Goal: Information Seeking & Learning: Learn about a topic

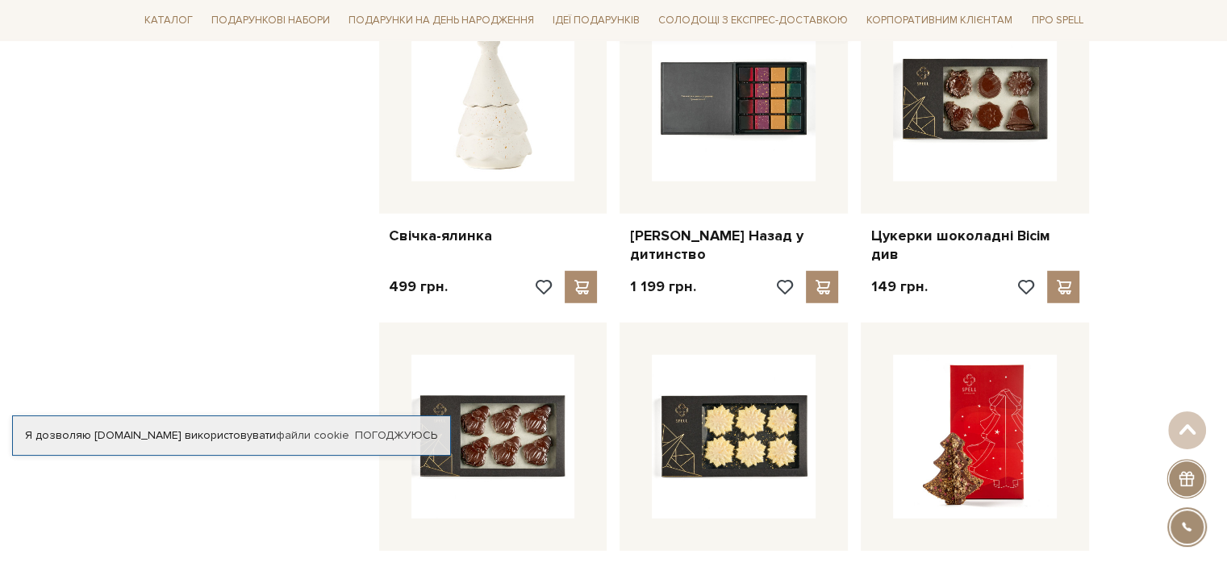
scroll to position [4115, 0]
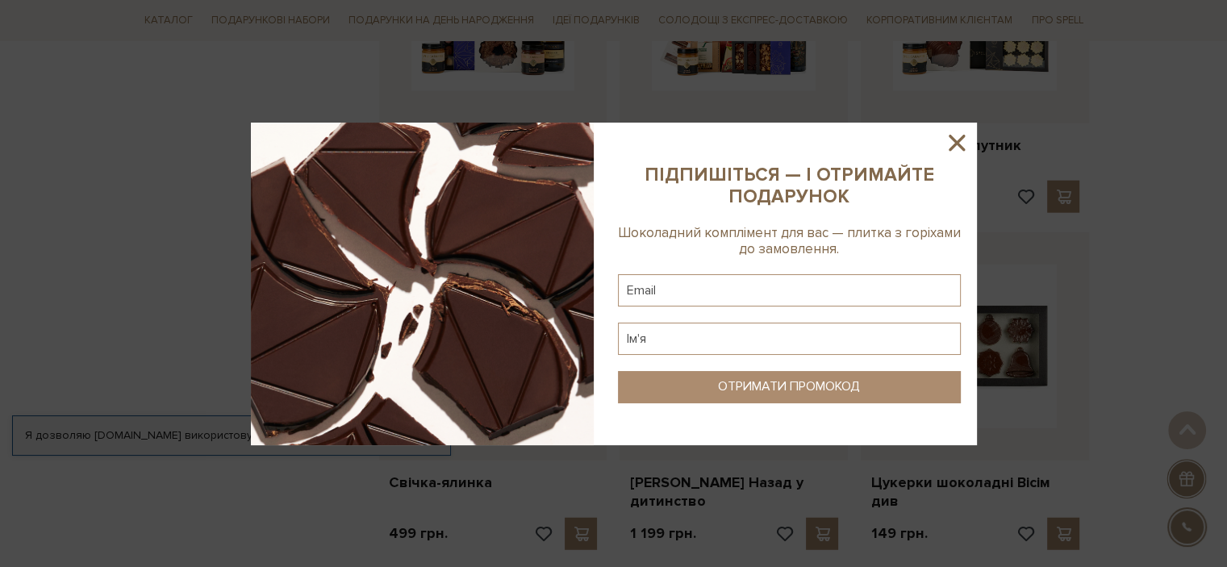
click at [958, 146] on icon at bounding box center [956, 142] width 27 height 27
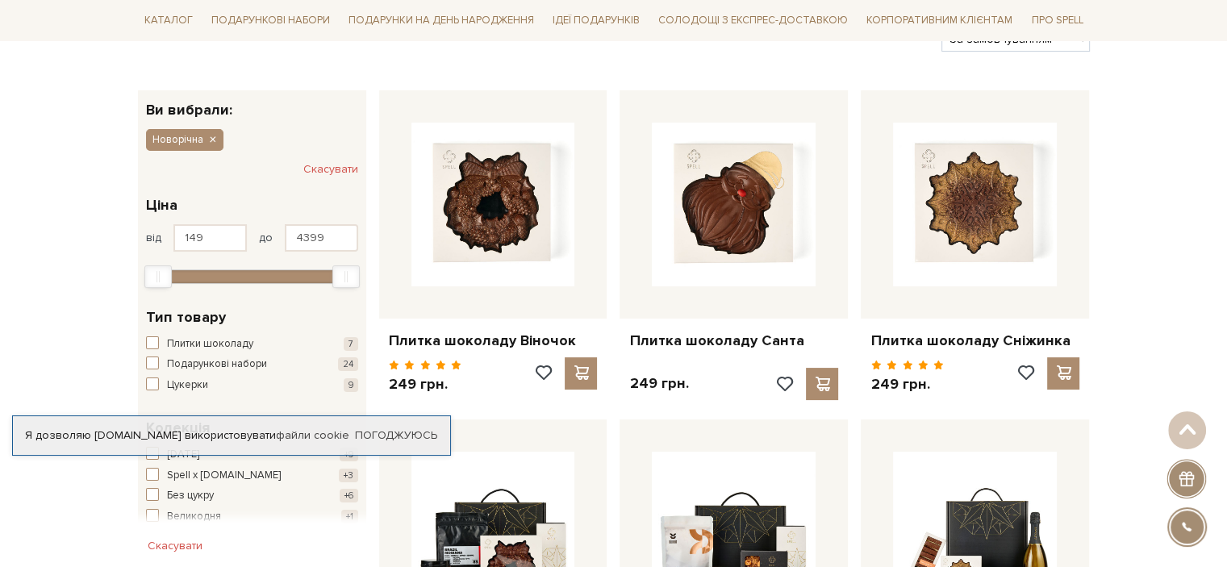
scroll to position [0, 0]
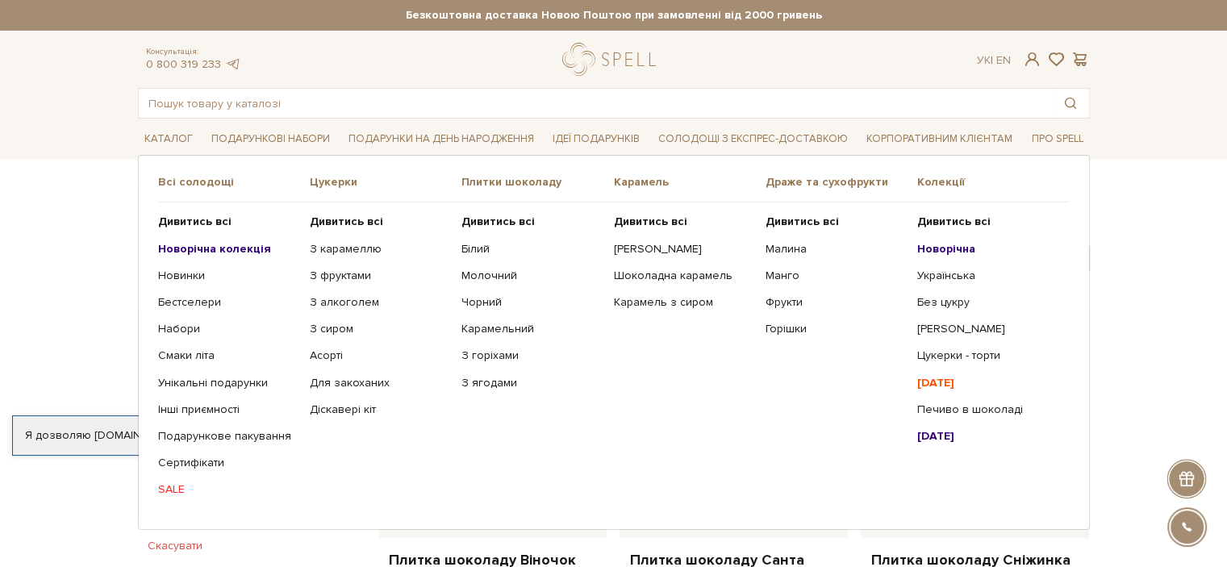
click at [536, 180] on span "Плитки шоколаду" at bounding box center [538, 182] width 152 height 15
click at [508, 186] on span "Плитки шоколаду" at bounding box center [538, 182] width 152 height 15
click at [542, 175] on span "Плитки шоколаду" at bounding box center [538, 182] width 152 height 15
click at [523, 219] on b "Дивитись всі" at bounding box center [498, 222] width 73 height 14
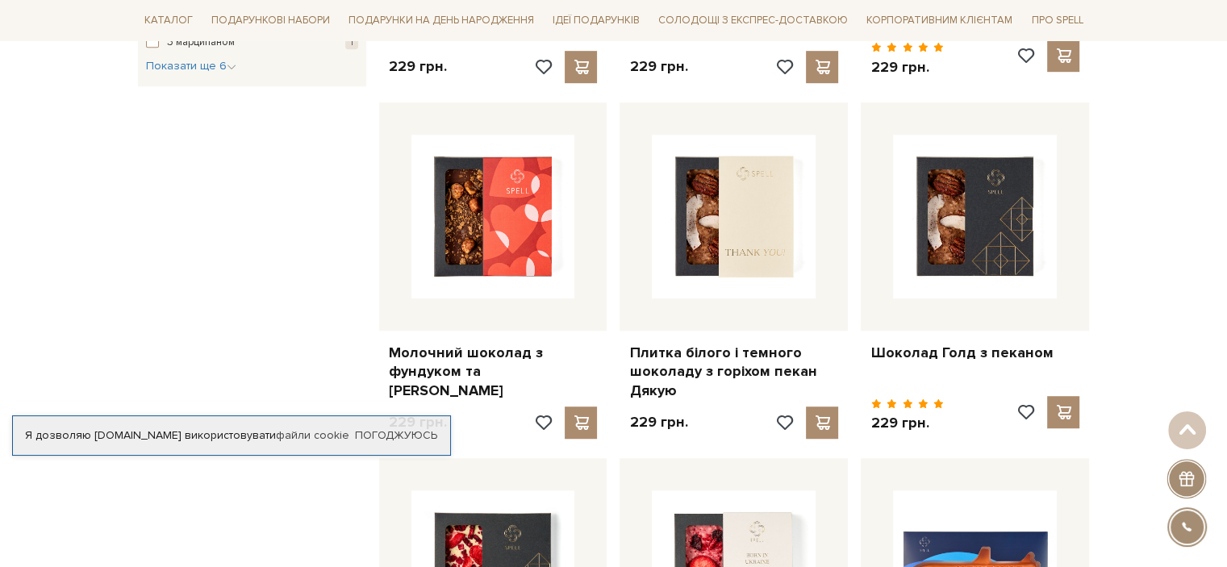
scroll to position [1210, 0]
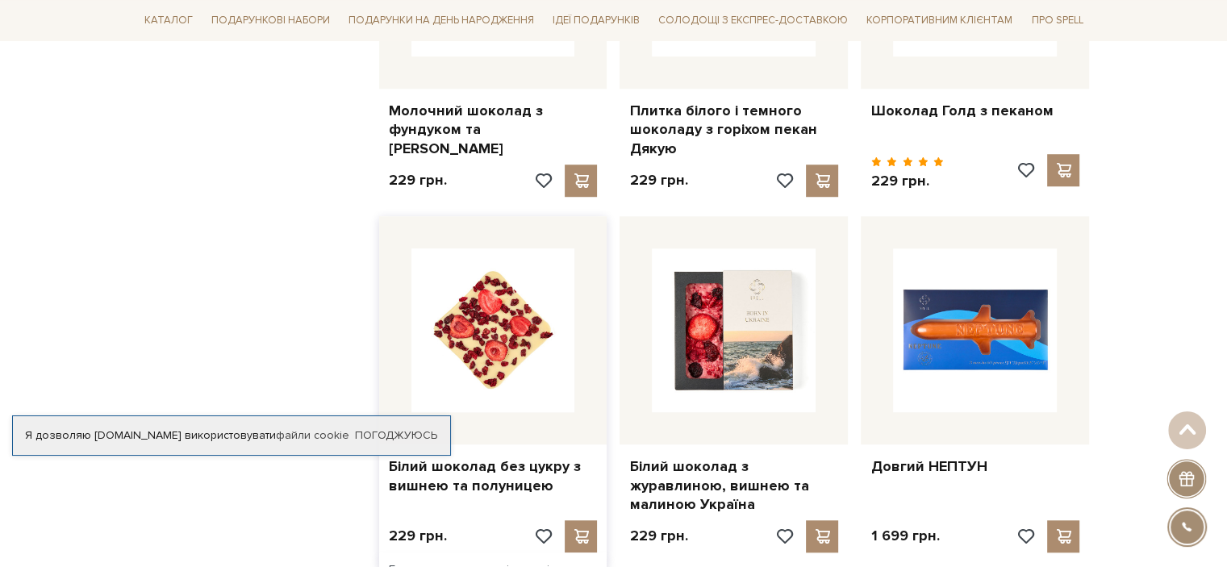
click at [526, 317] on img at bounding box center [493, 331] width 164 height 164
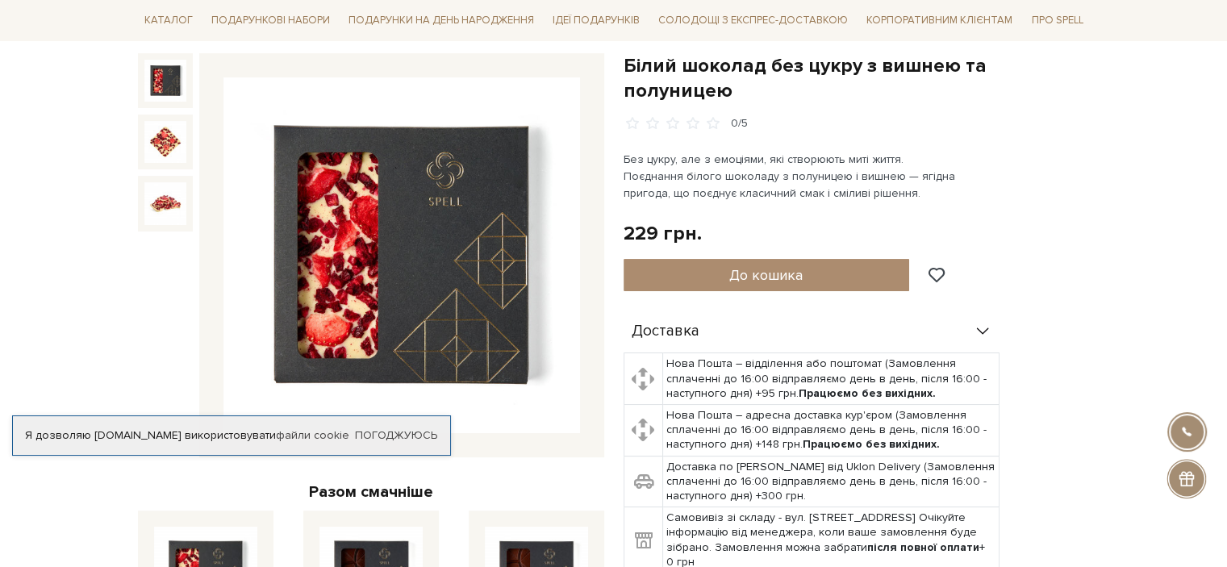
scroll to position [81, 0]
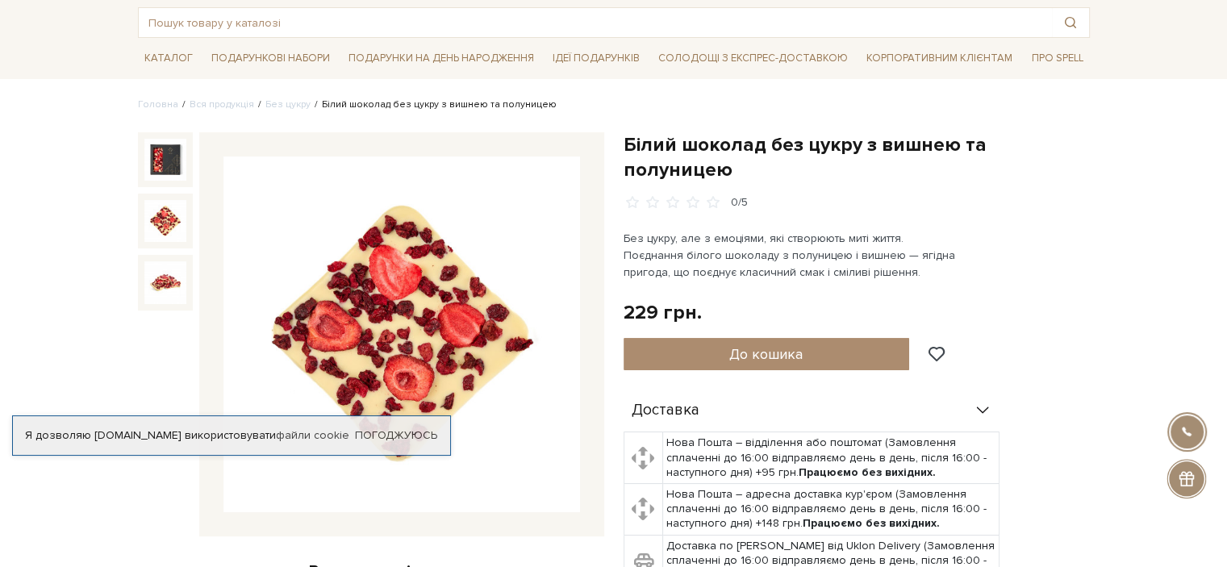
click at [161, 211] on img at bounding box center [165, 221] width 42 height 42
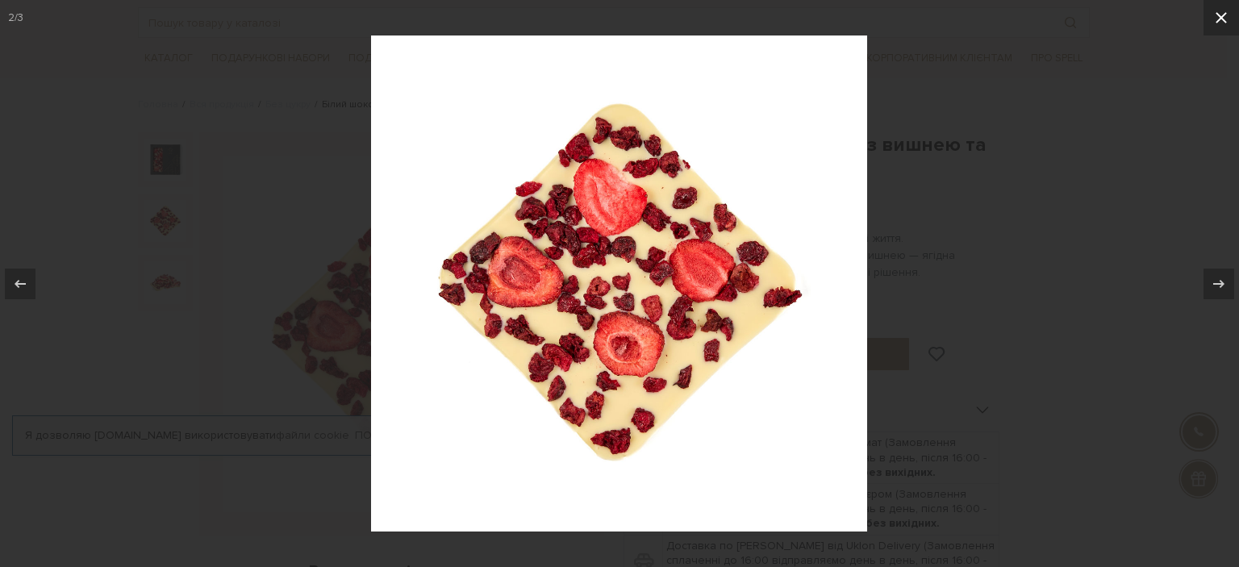
click at [1220, 18] on icon at bounding box center [1221, 17] width 19 height 19
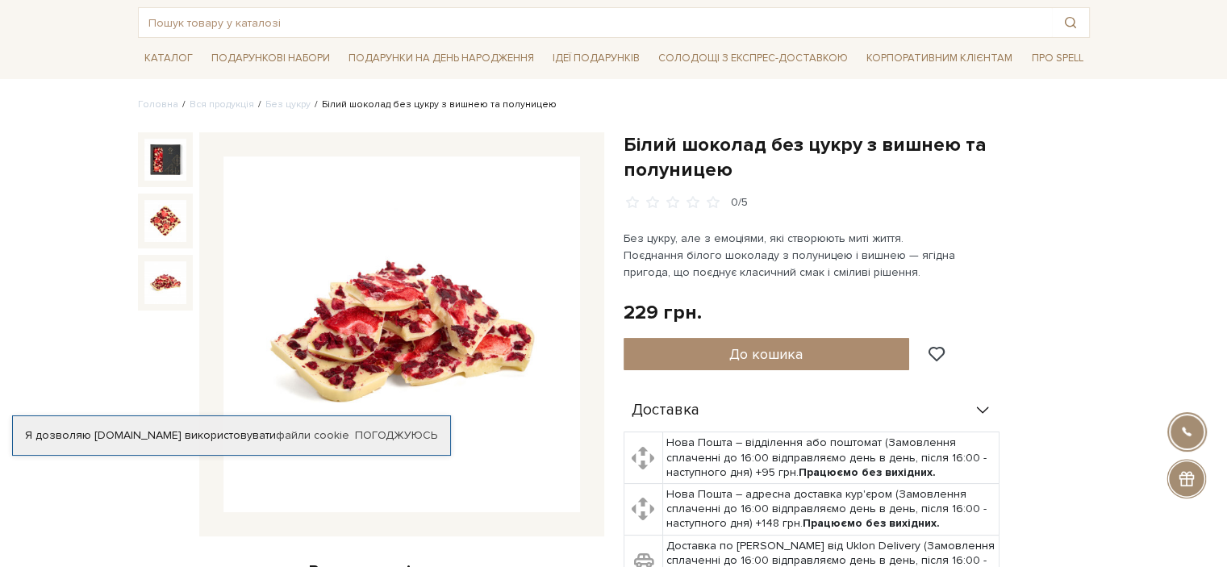
click at [173, 282] on img at bounding box center [165, 282] width 42 height 42
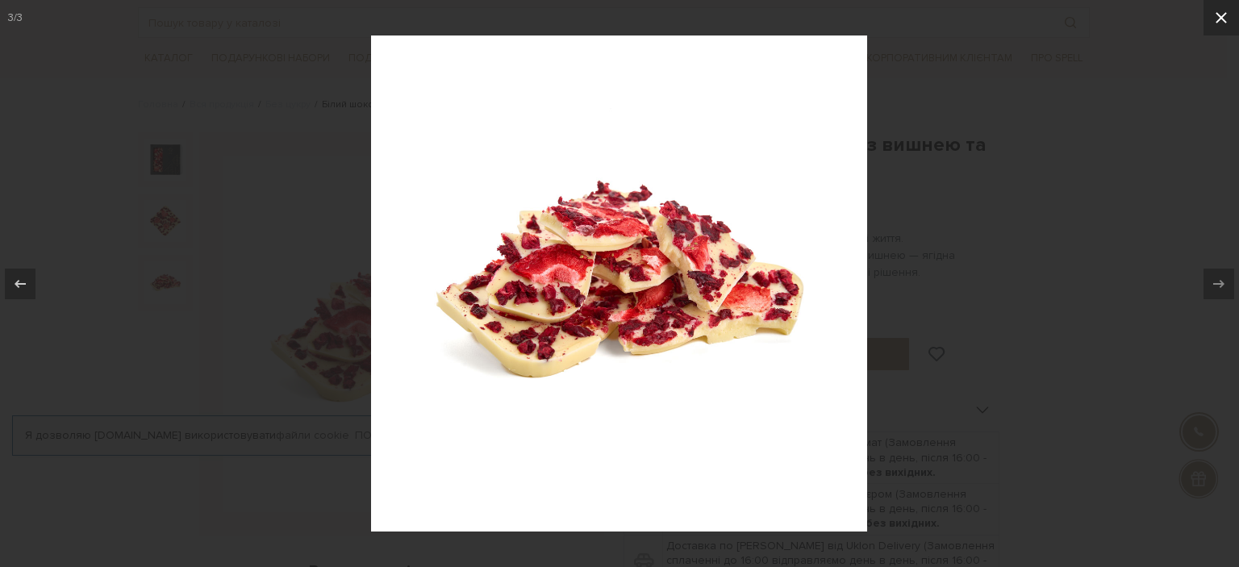
click at [1226, 13] on icon at bounding box center [1221, 17] width 19 height 19
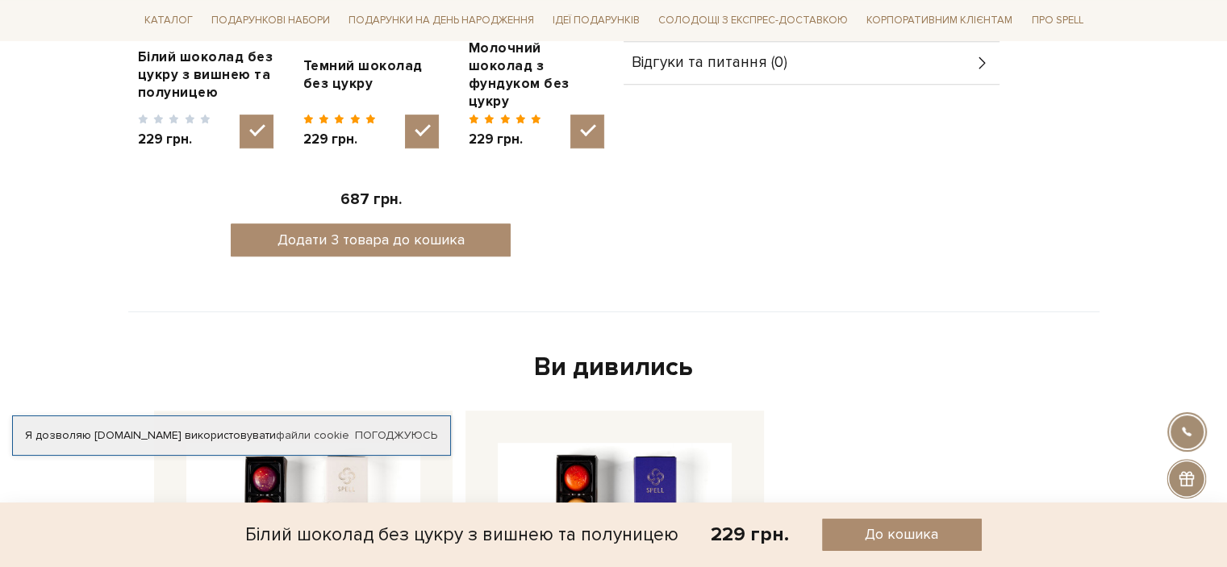
scroll to position [484, 0]
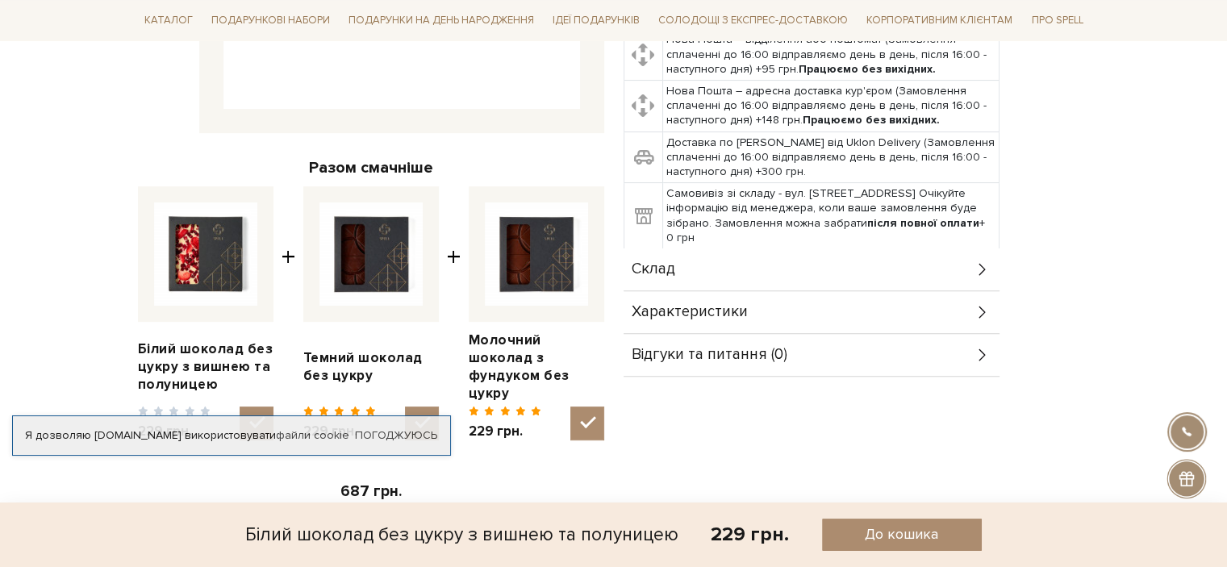
click at [988, 303] on icon at bounding box center [983, 312] width 18 height 18
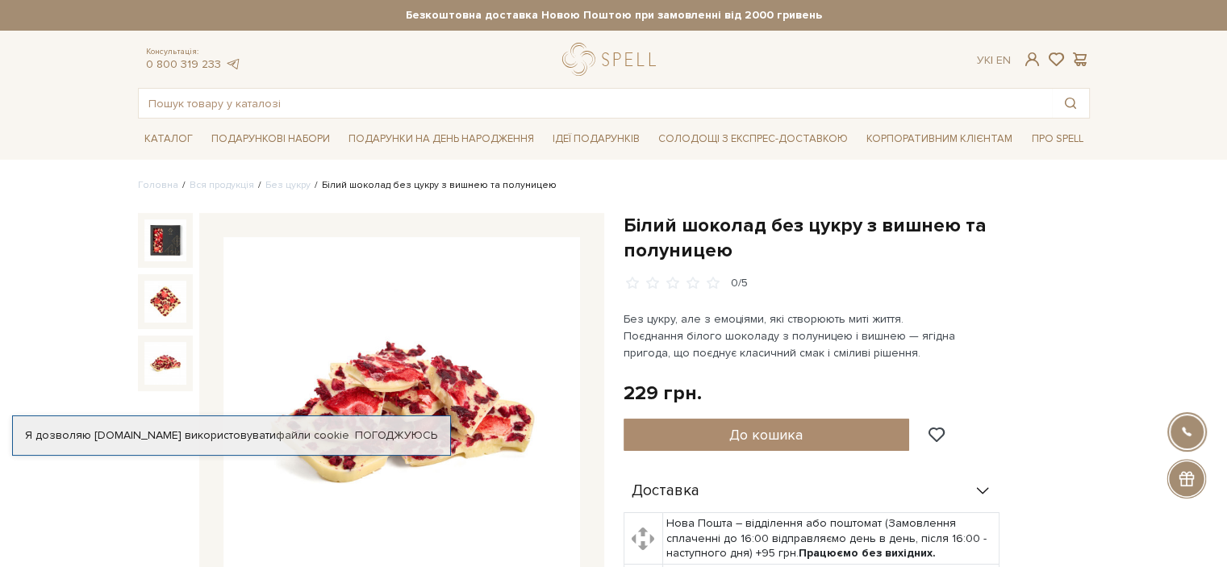
scroll to position [81, 0]
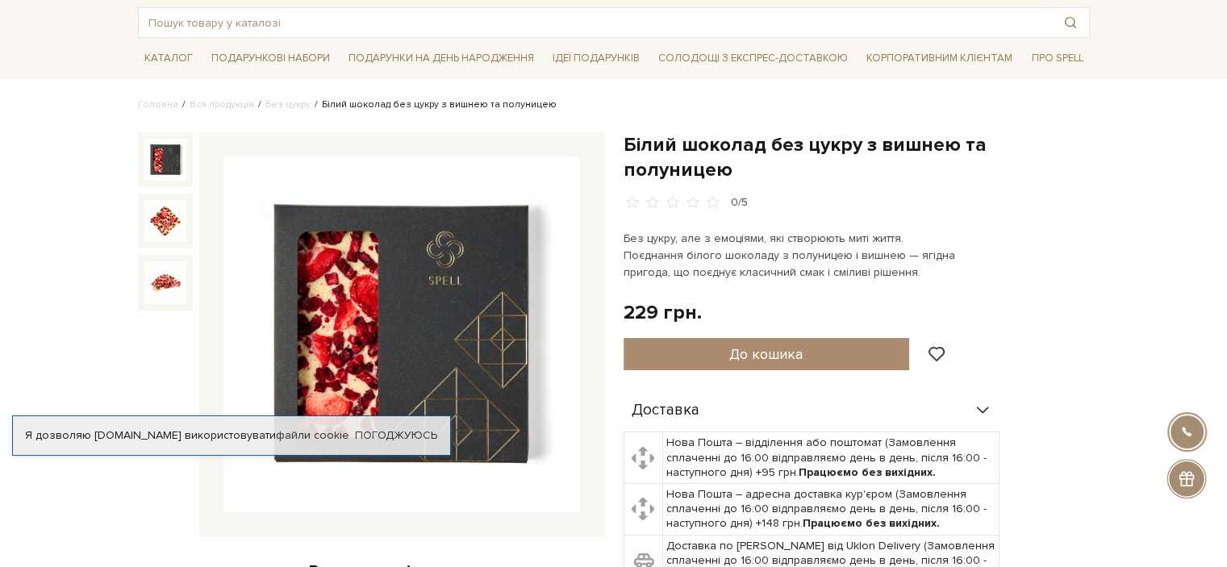
click at [512, 290] on img at bounding box center [401, 335] width 357 height 357
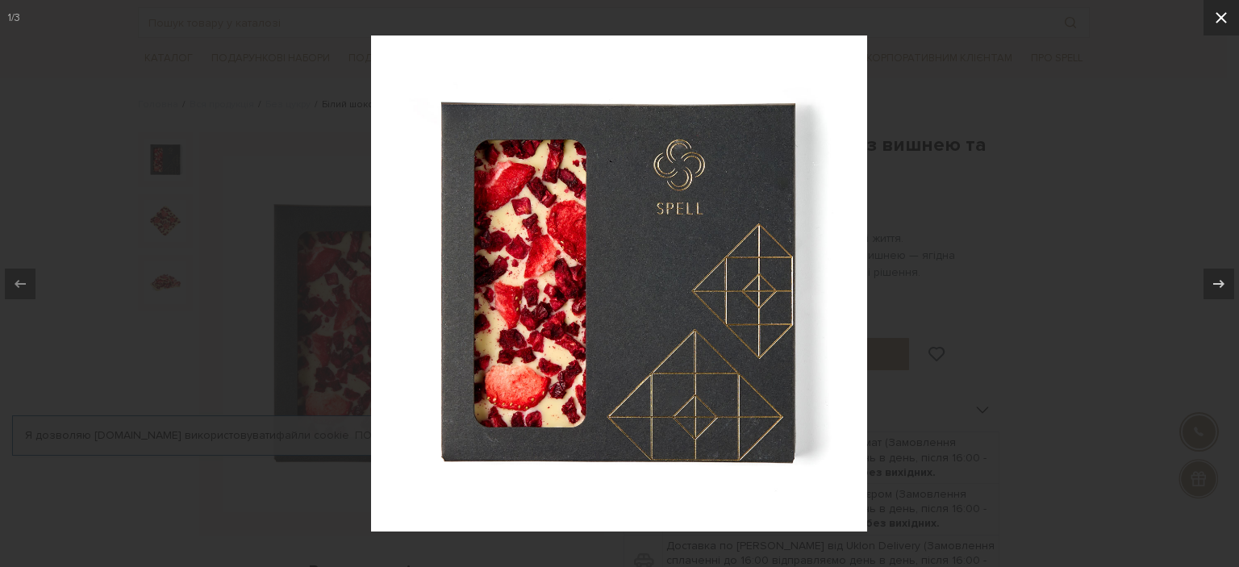
click at [1220, 23] on icon at bounding box center [1221, 17] width 19 height 19
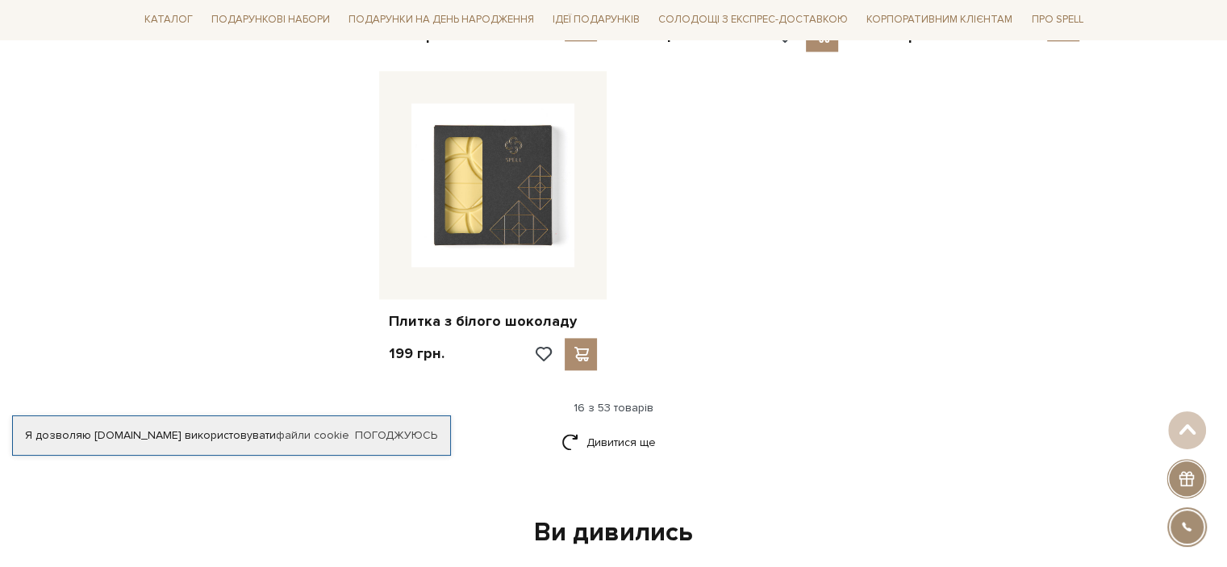
scroll to position [2098, 0]
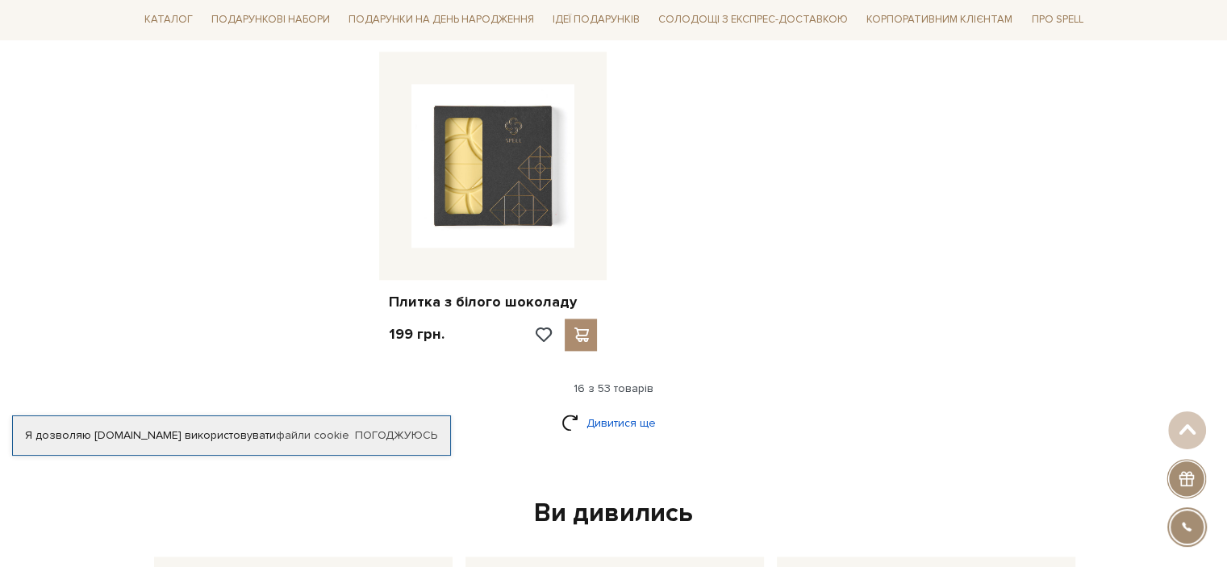
click at [638, 409] on link "Дивитися ще" at bounding box center [614, 423] width 105 height 28
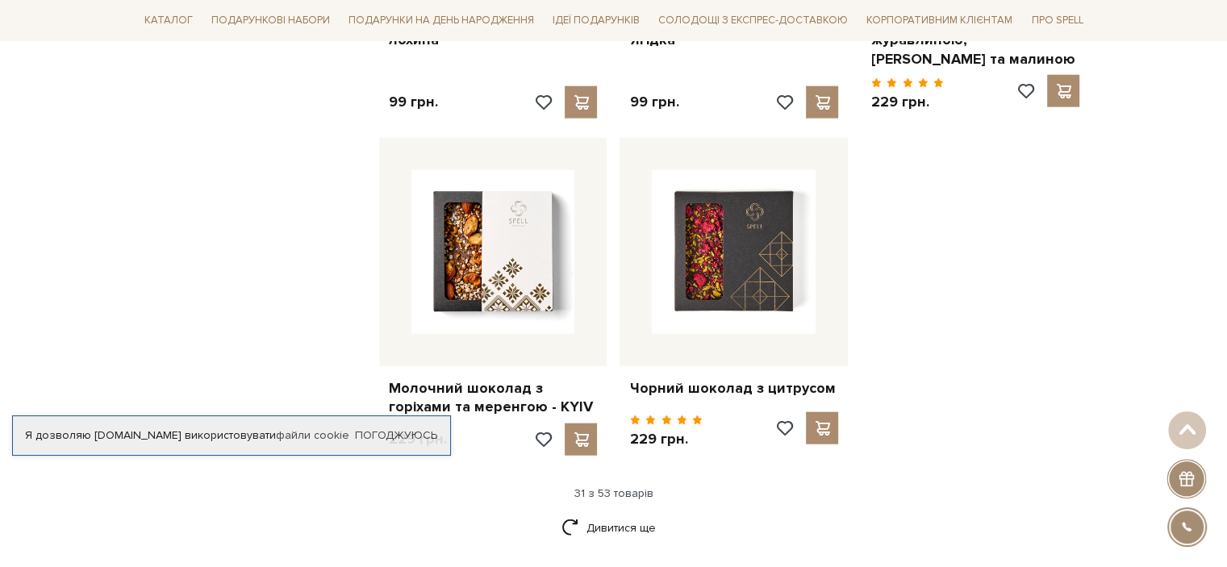
scroll to position [3873, 0]
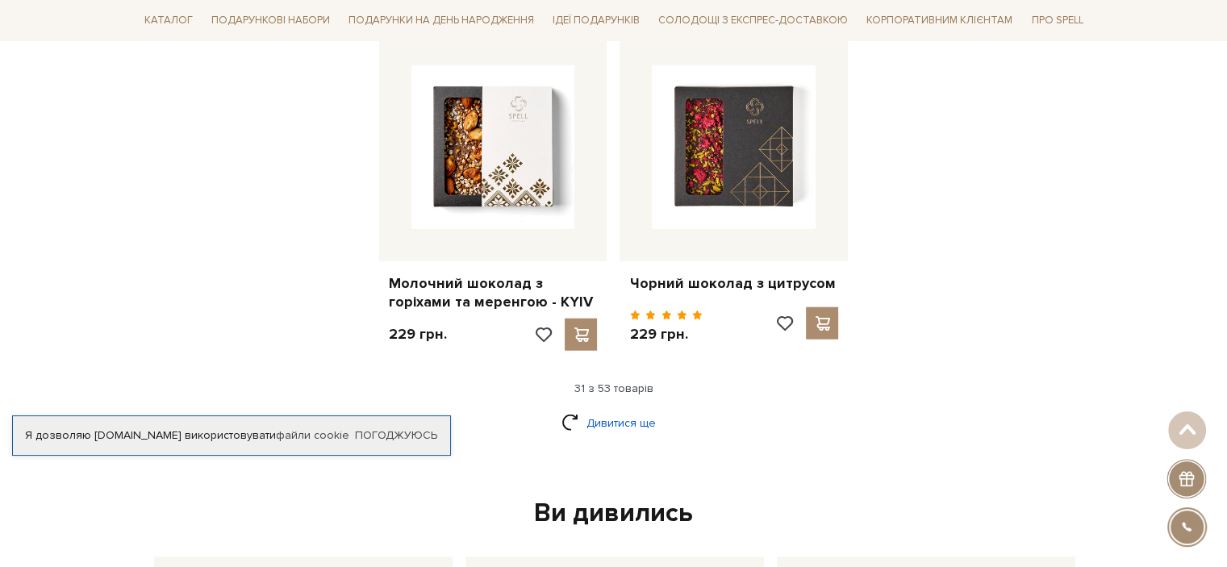
click at [591, 409] on link "Дивитися ще" at bounding box center [614, 423] width 105 height 28
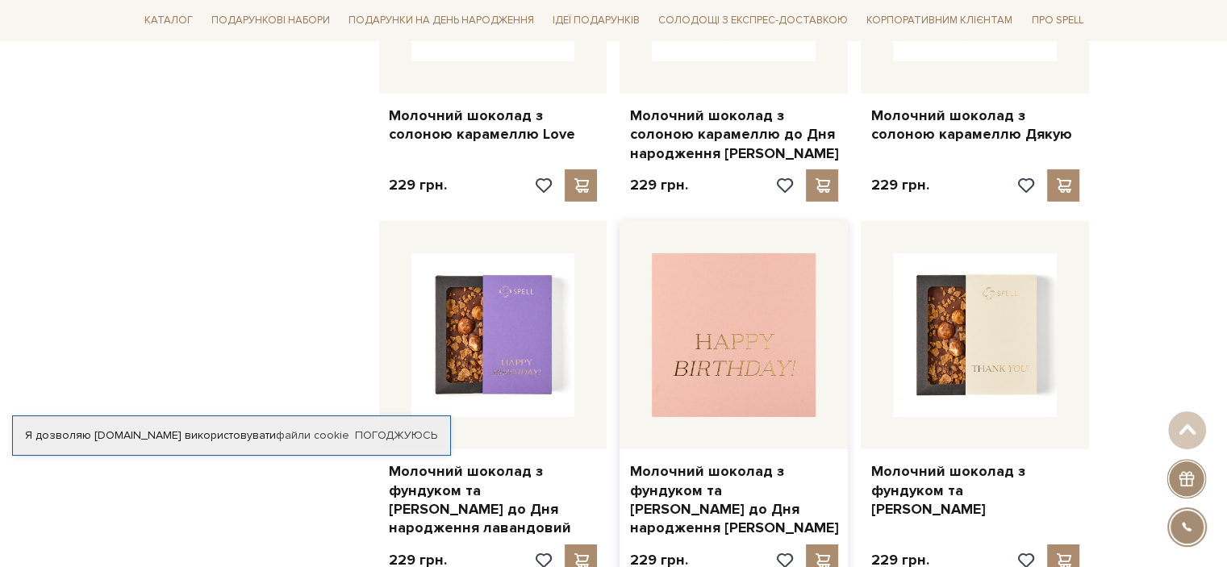
scroll to position [5809, 0]
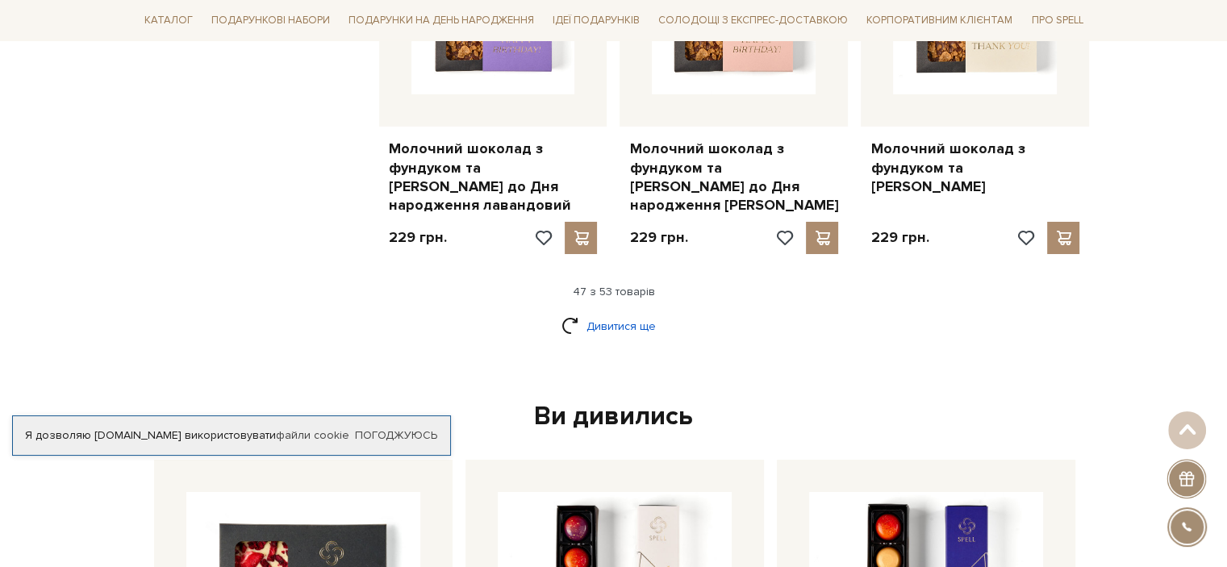
click at [620, 314] on link "Дивитися ще" at bounding box center [614, 326] width 105 height 28
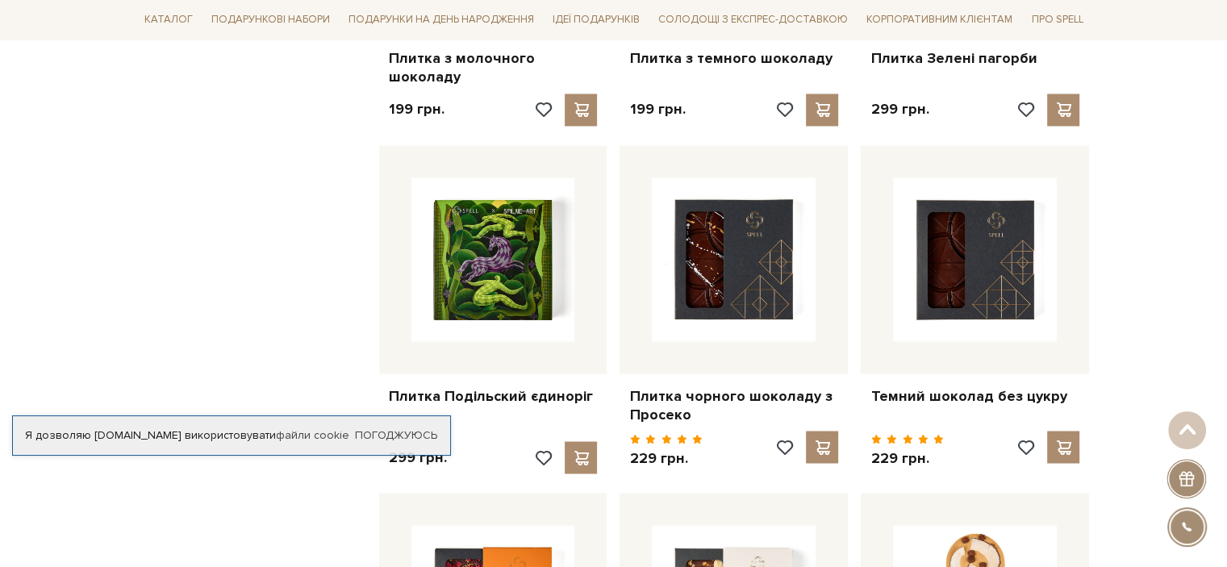
scroll to position [2663, 0]
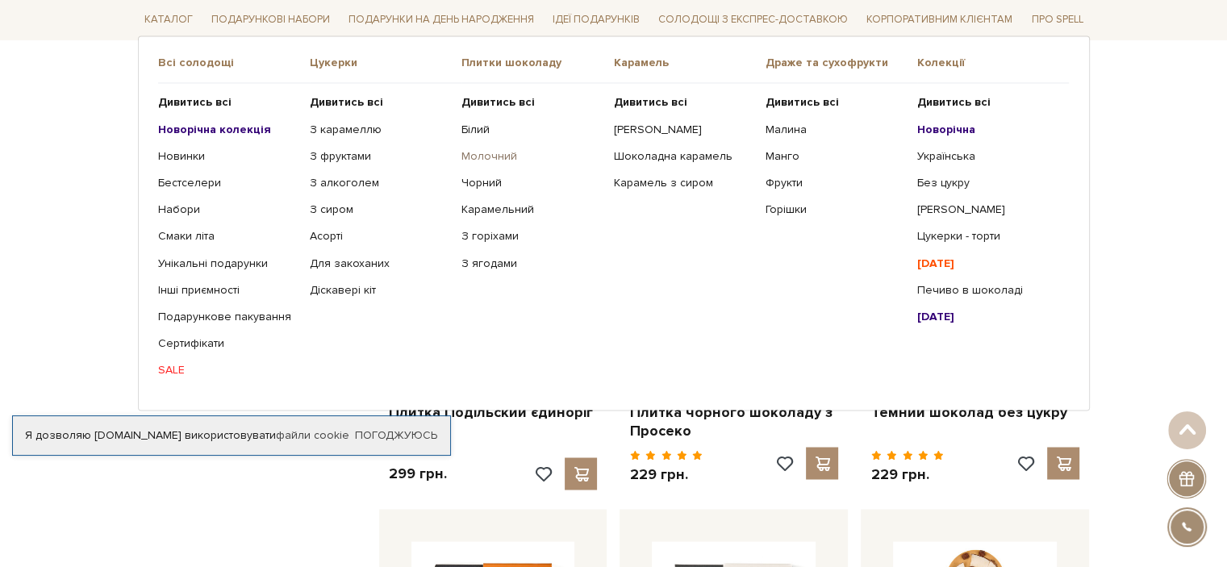
click at [499, 157] on link "Молочний" at bounding box center [532, 157] width 140 height 15
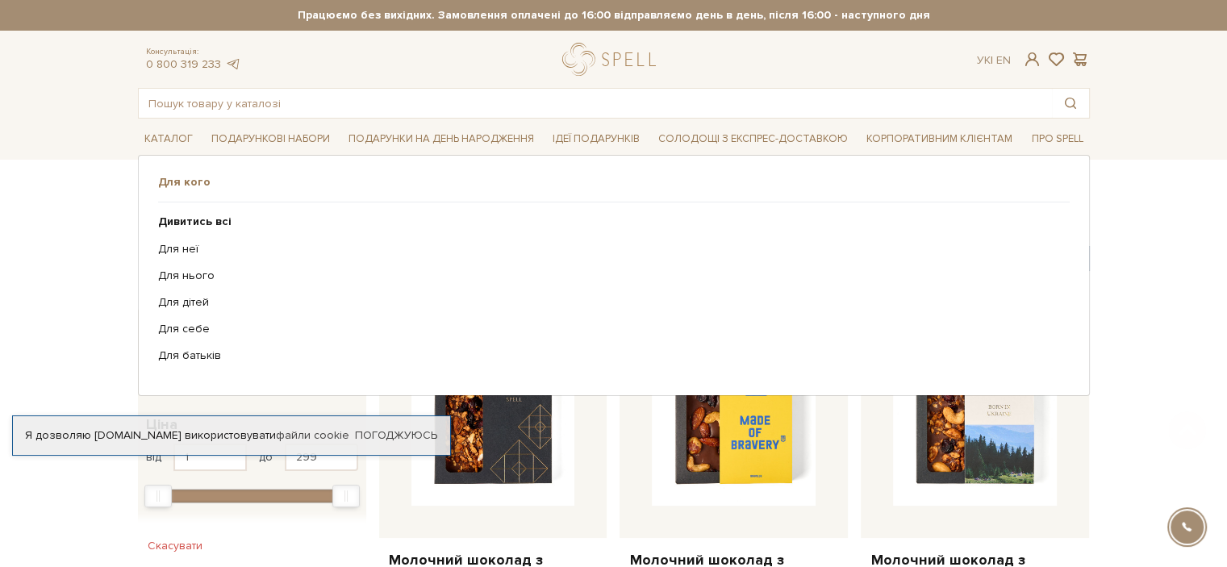
scroll to position [242, 0]
